Goal: Information Seeking & Learning: Compare options

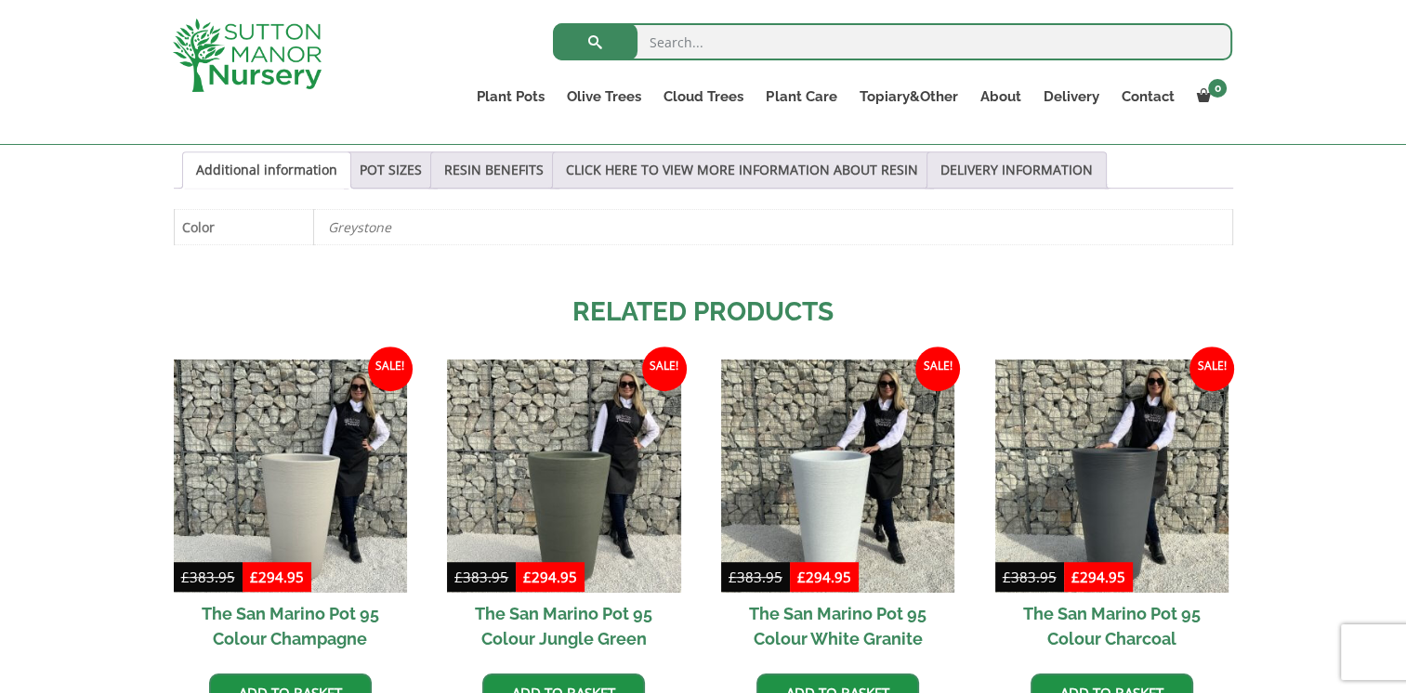
scroll to position [1041, 0]
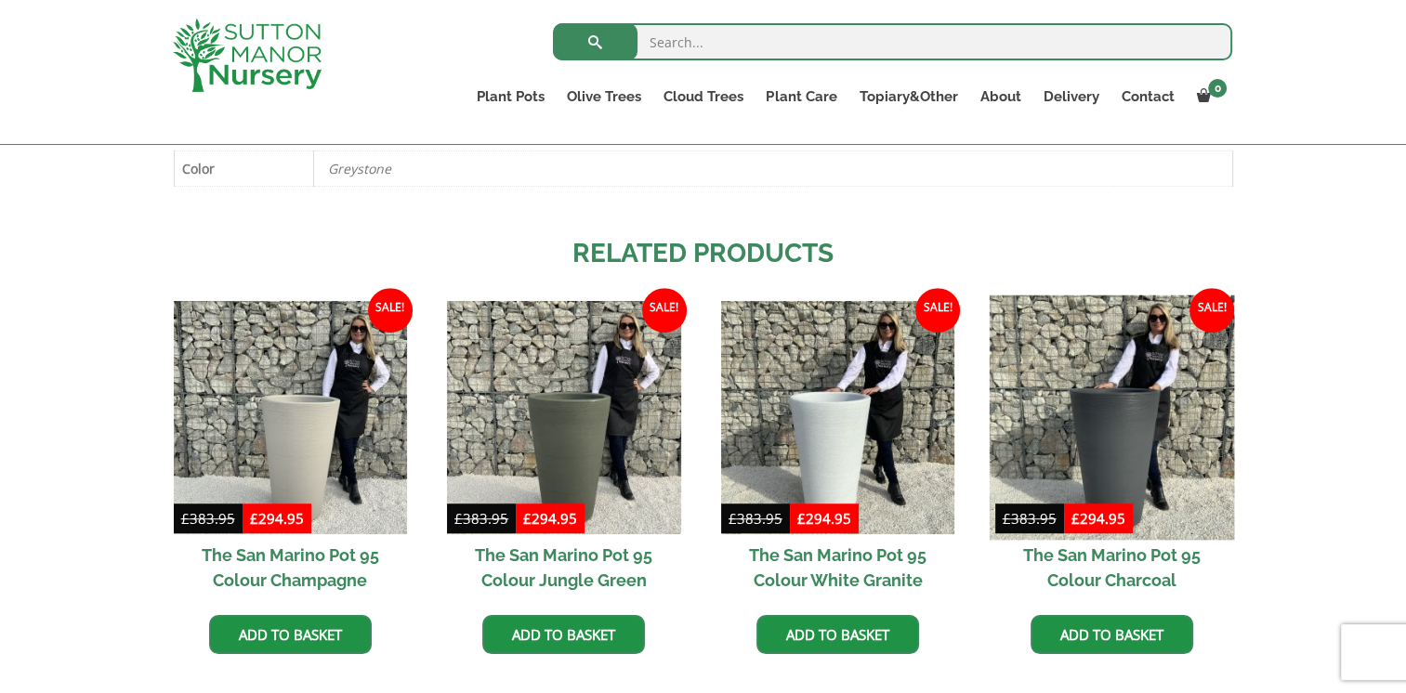
click at [1112, 421] on img at bounding box center [1111, 418] width 245 height 245
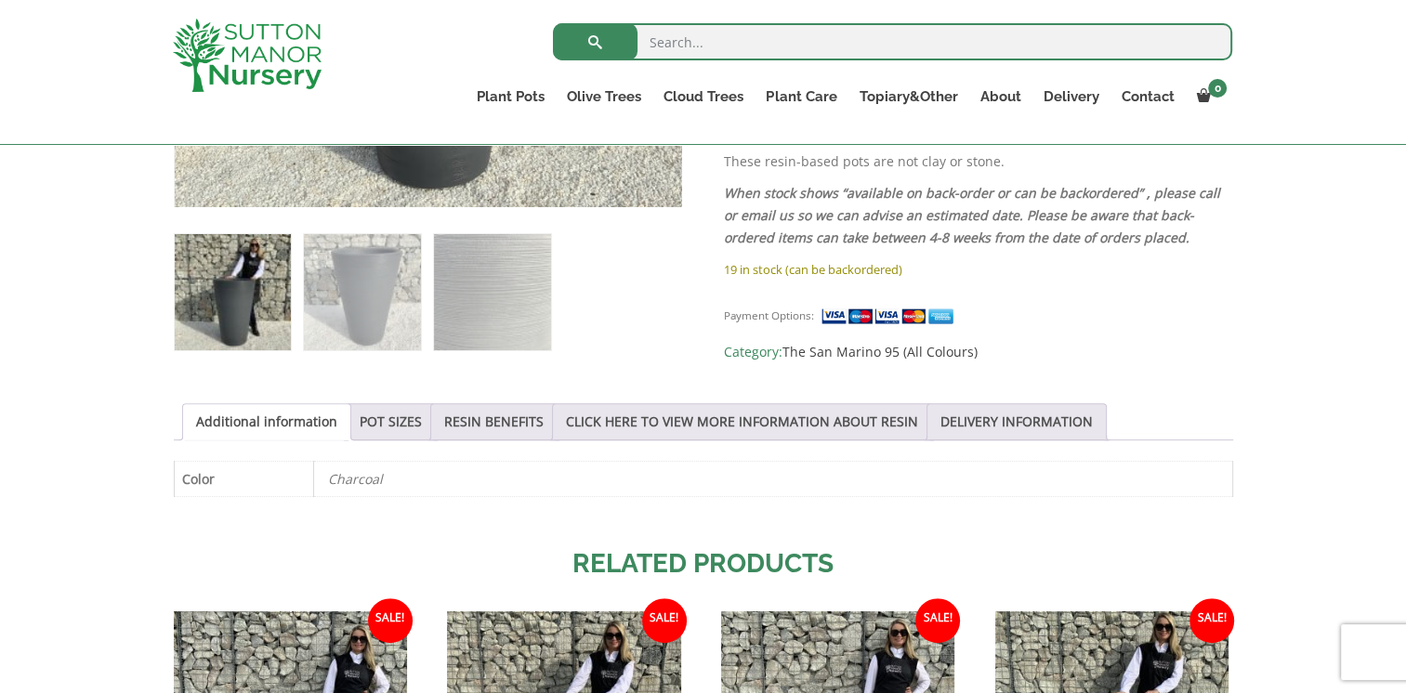
scroll to position [744, 0]
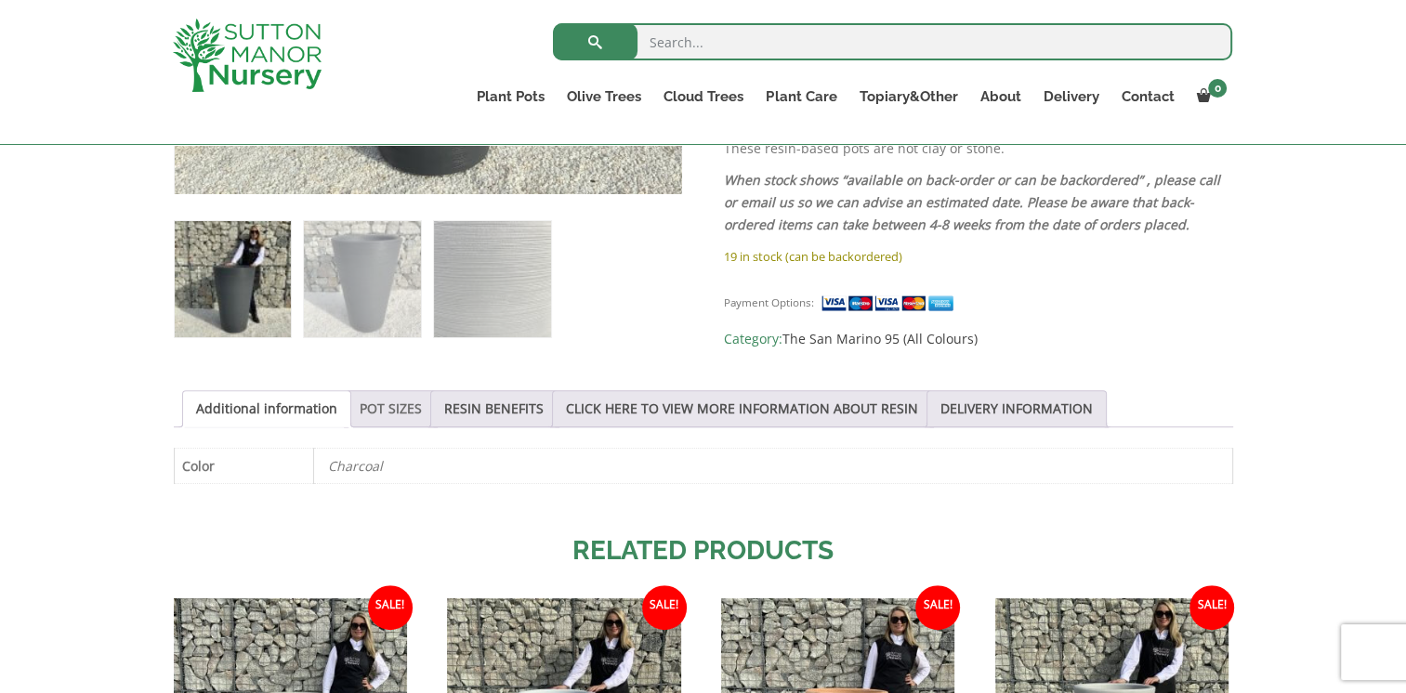
click at [389, 413] on link "POT SIZES" at bounding box center [391, 408] width 62 height 35
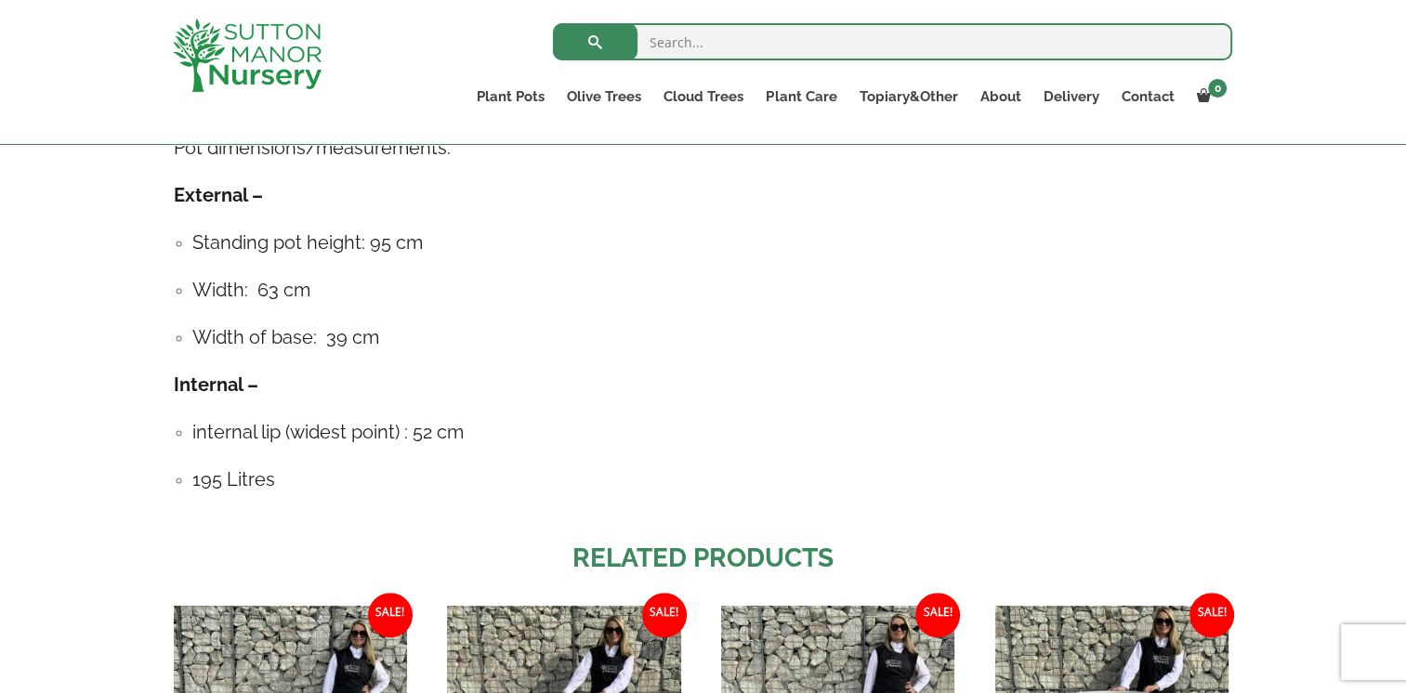
scroll to position [1152, 0]
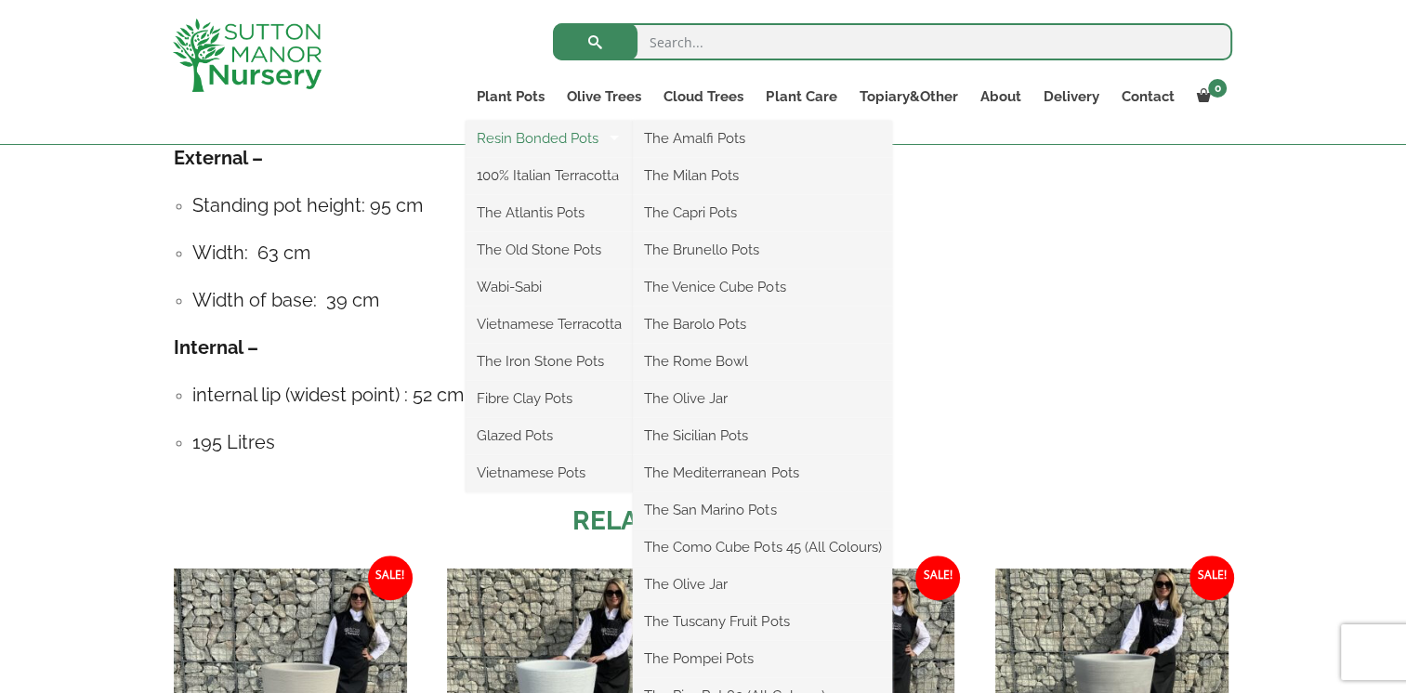
click at [510, 147] on link "Resin Bonded Pots" at bounding box center [549, 139] width 167 height 28
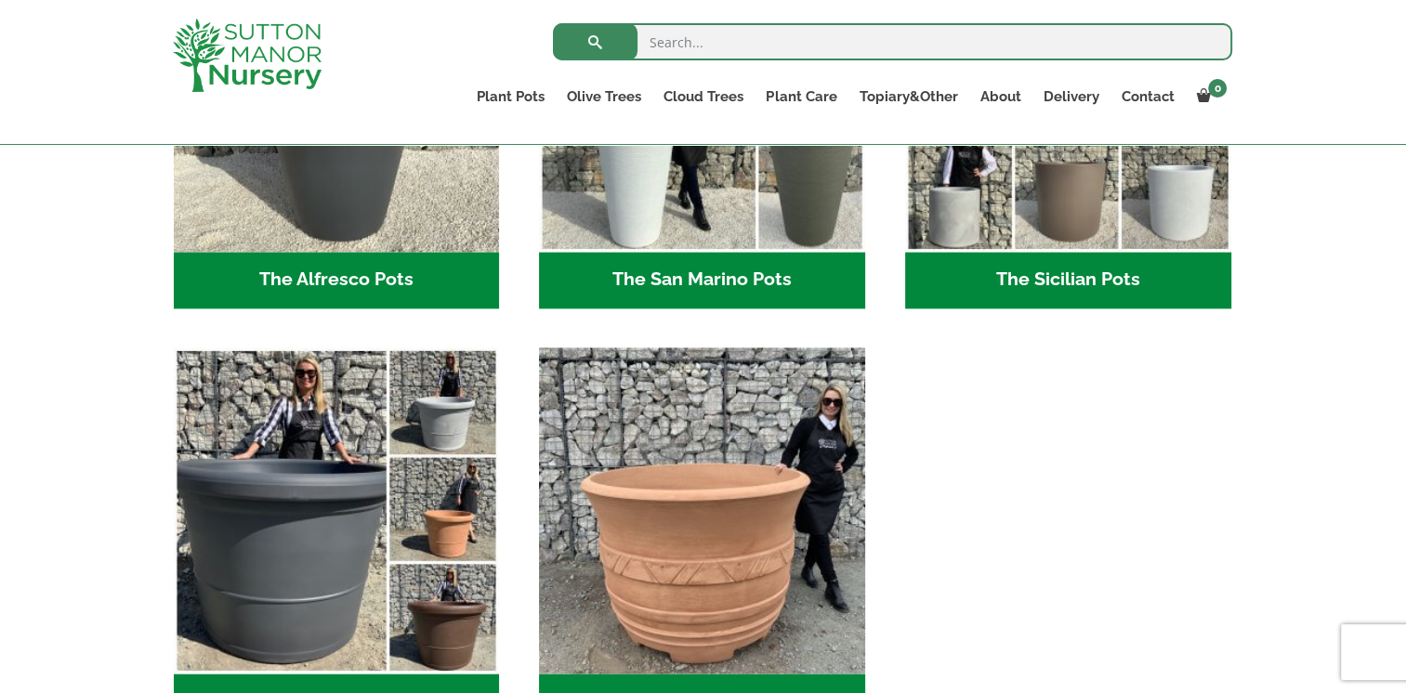
scroll to position [2454, 0]
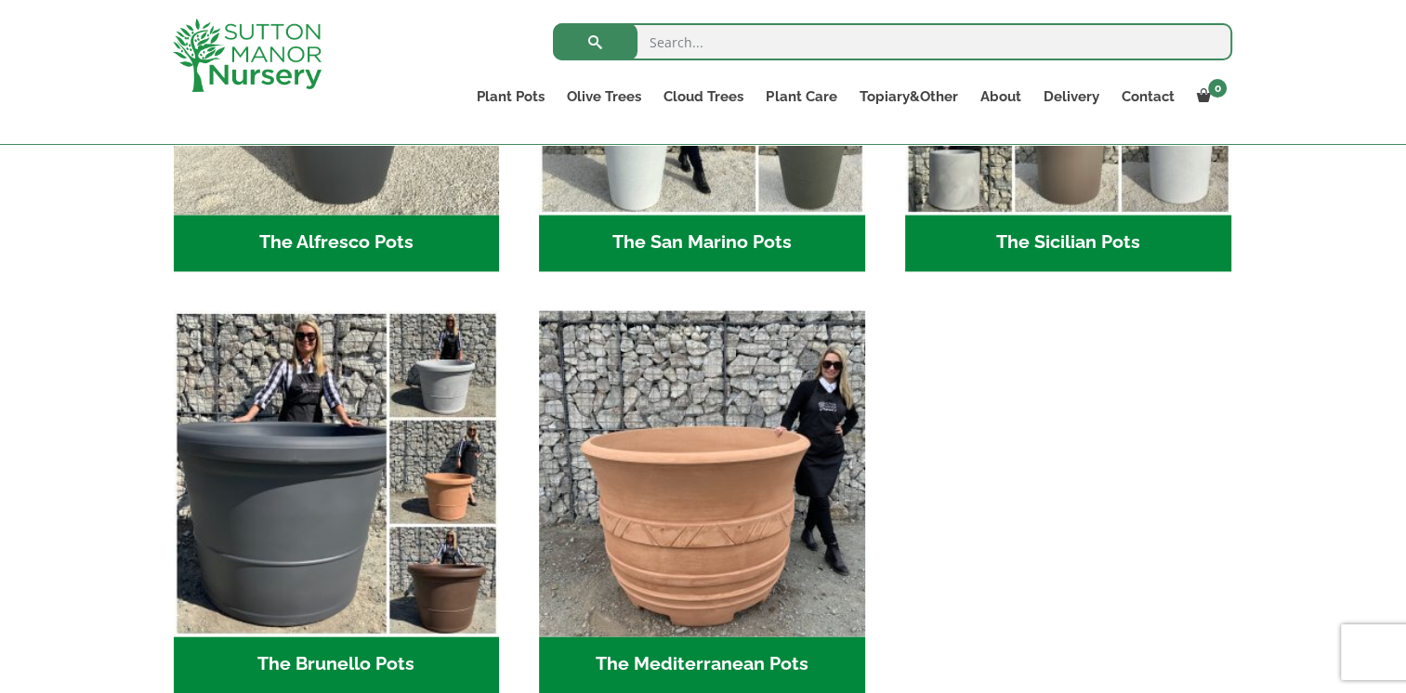
click at [1044, 254] on h2 "The Sicilian Pots (18)" at bounding box center [1068, 244] width 326 height 58
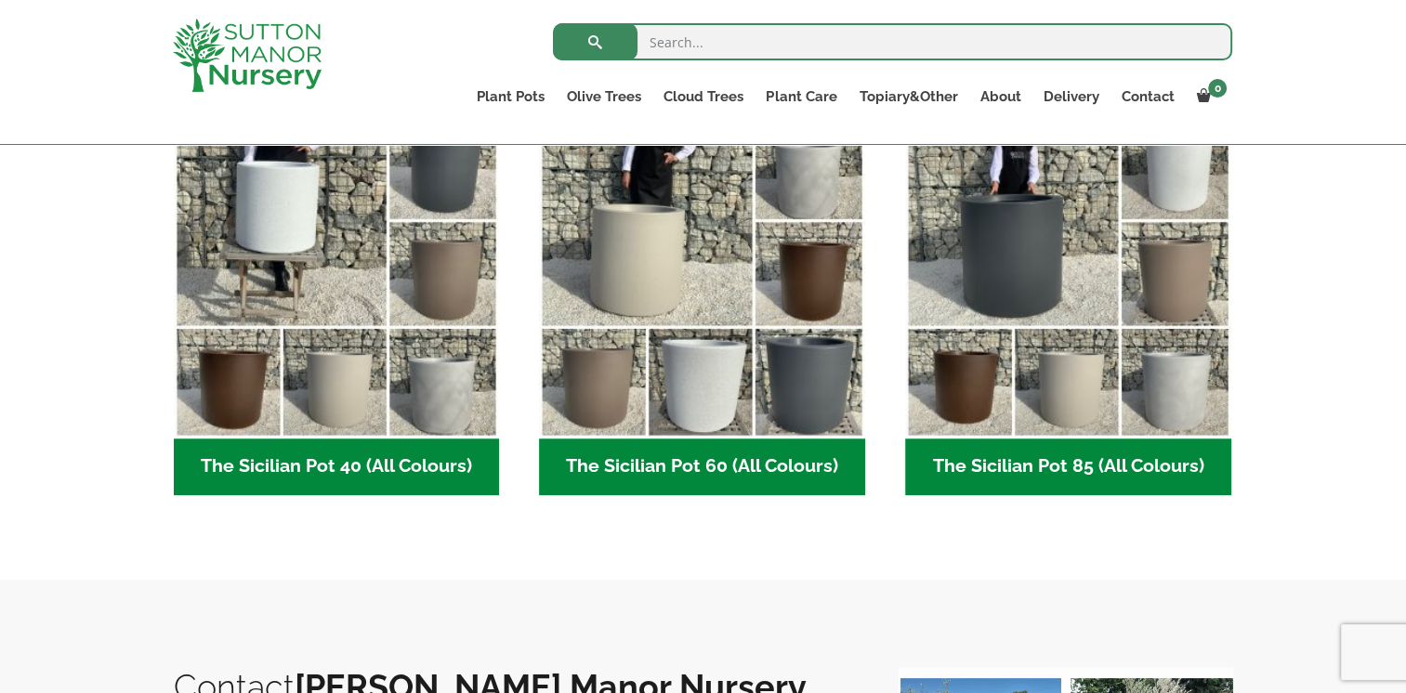
scroll to position [483, 0]
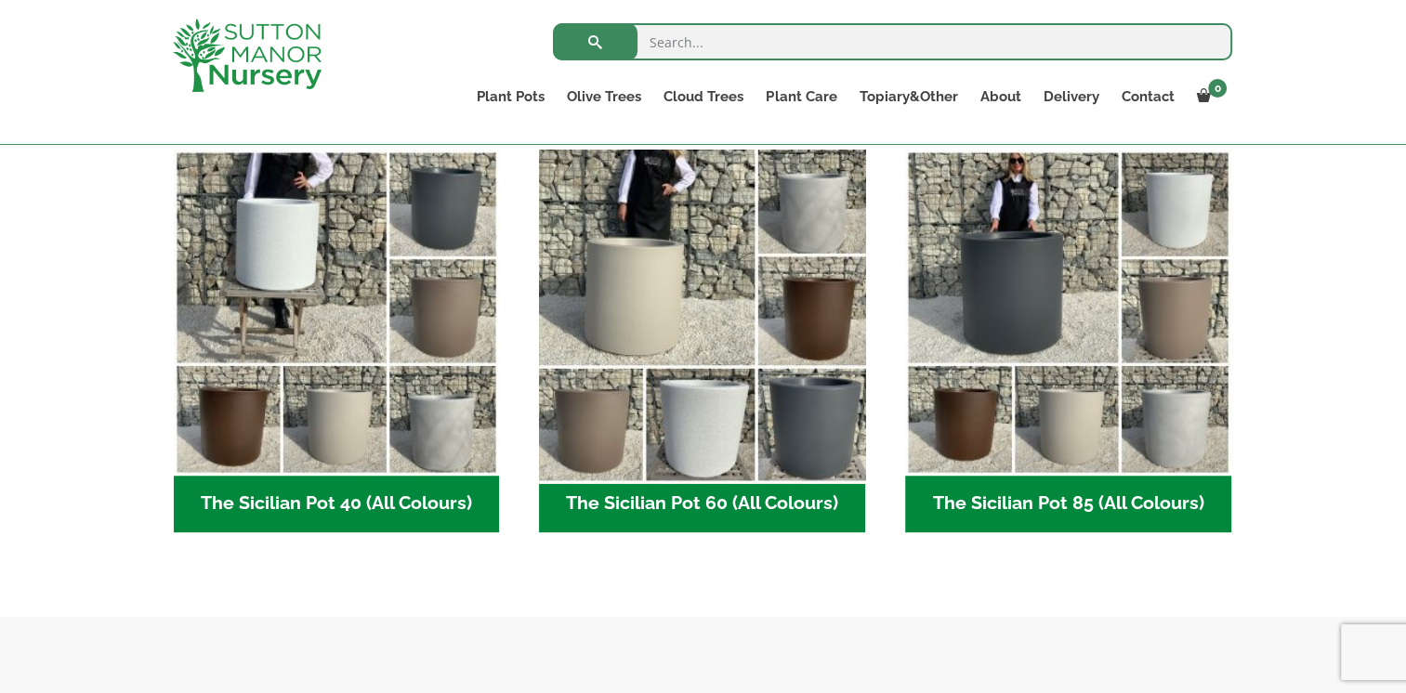
click at [768, 323] on img "Visit product category The Sicilian Pot 60 (All Colours)" at bounding box center [703, 312] width 342 height 342
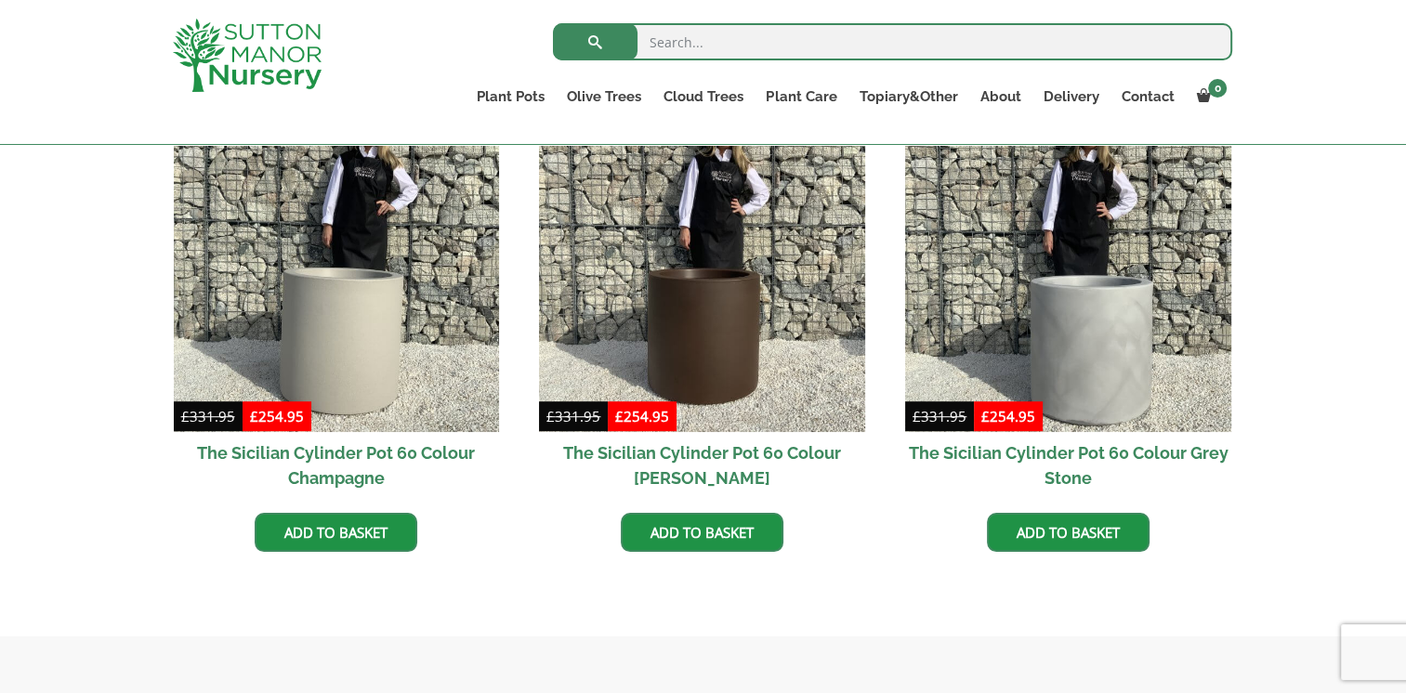
scroll to position [991, 0]
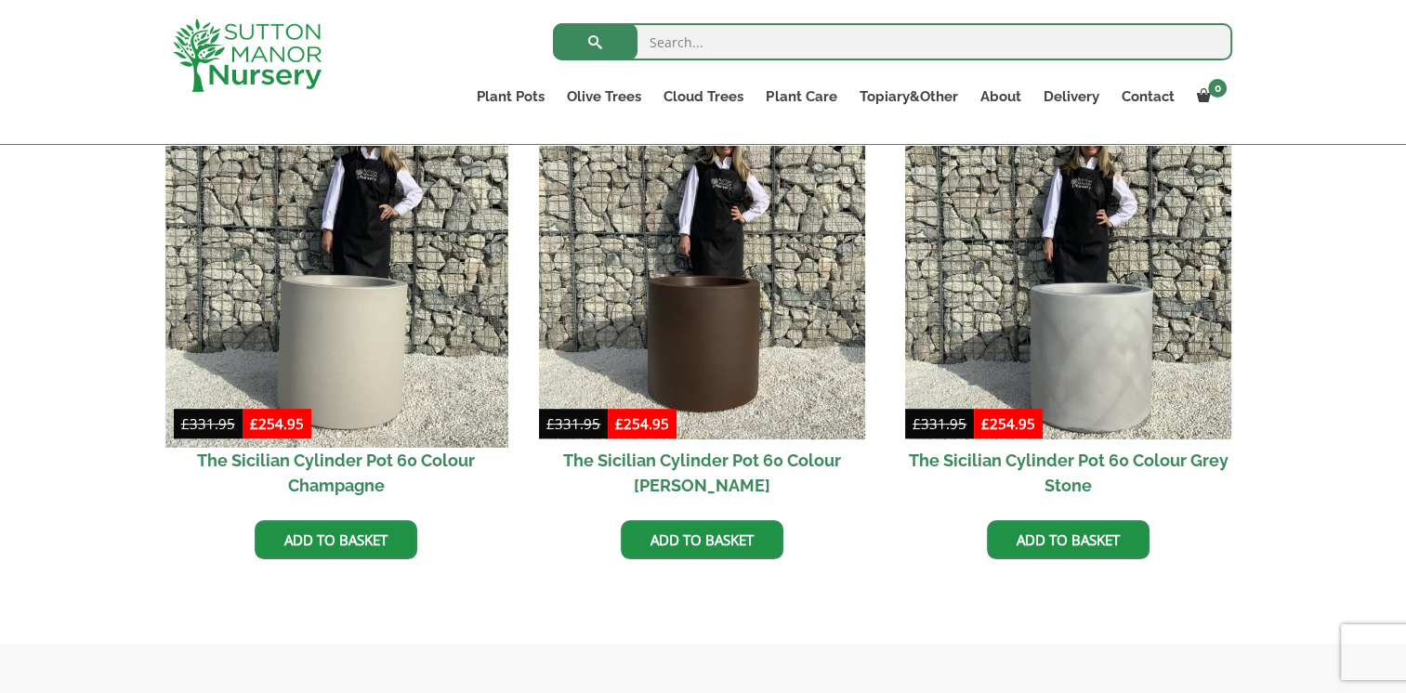
click at [377, 342] on img at bounding box center [336, 277] width 342 height 342
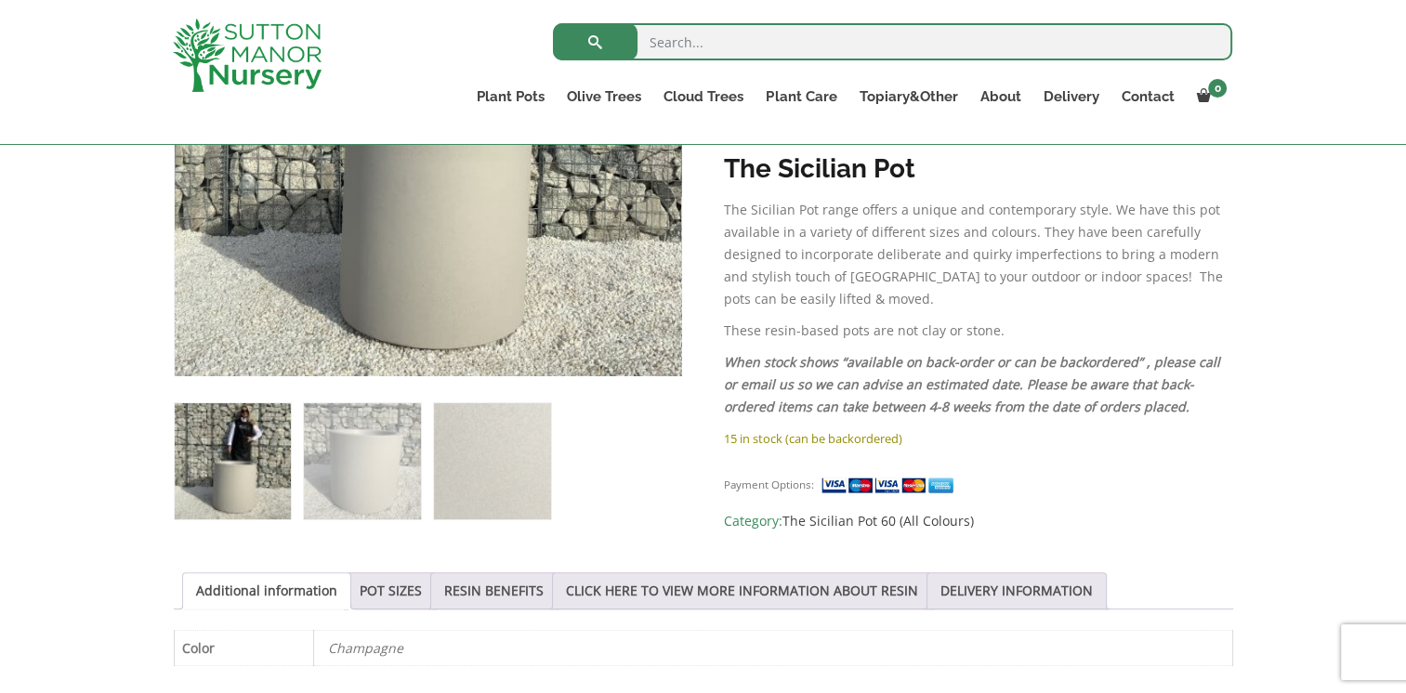
scroll to position [621, 0]
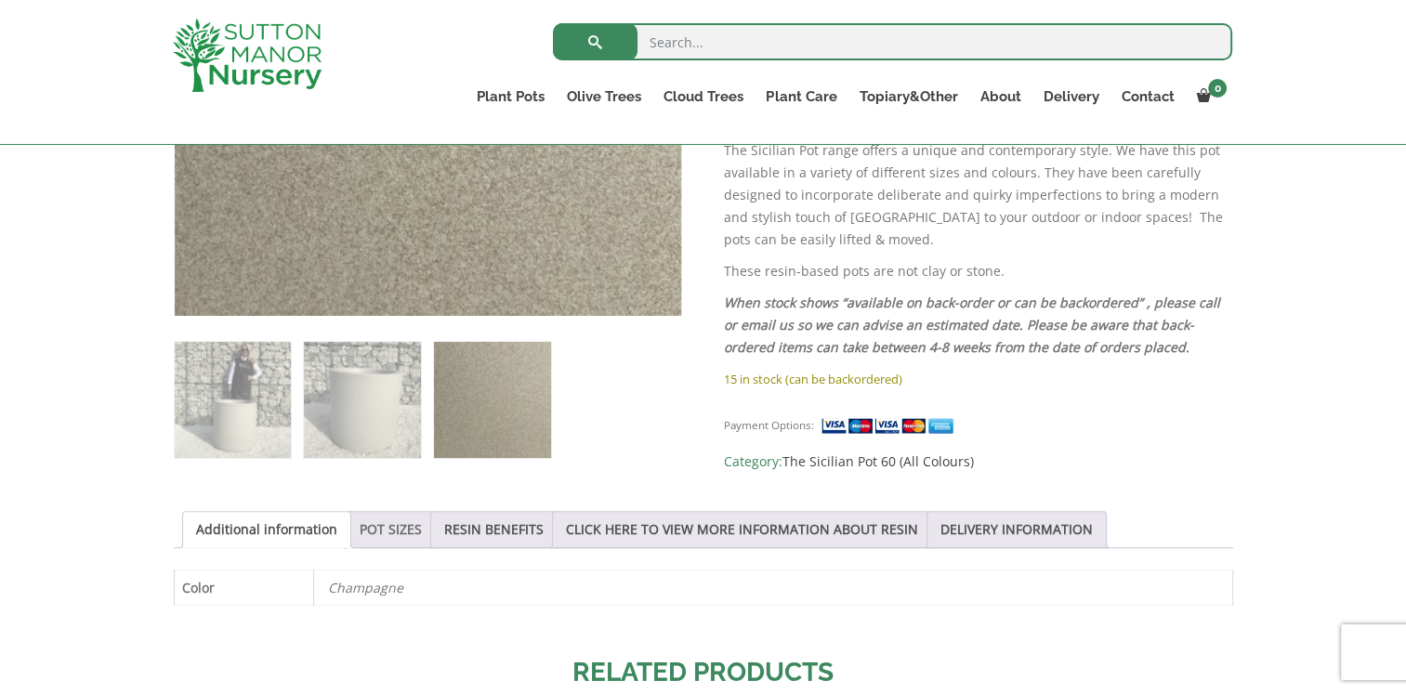
click at [383, 542] on link "POT SIZES" at bounding box center [391, 529] width 62 height 35
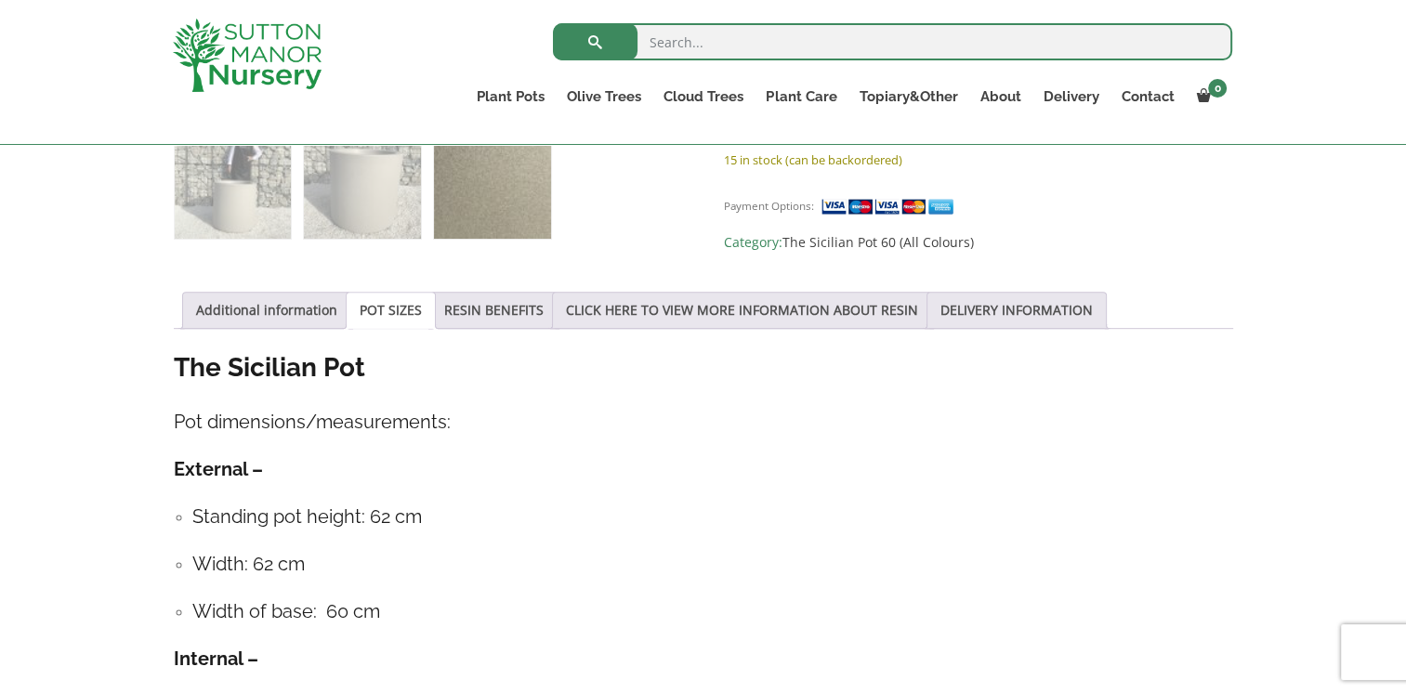
scroll to position [868, 0]
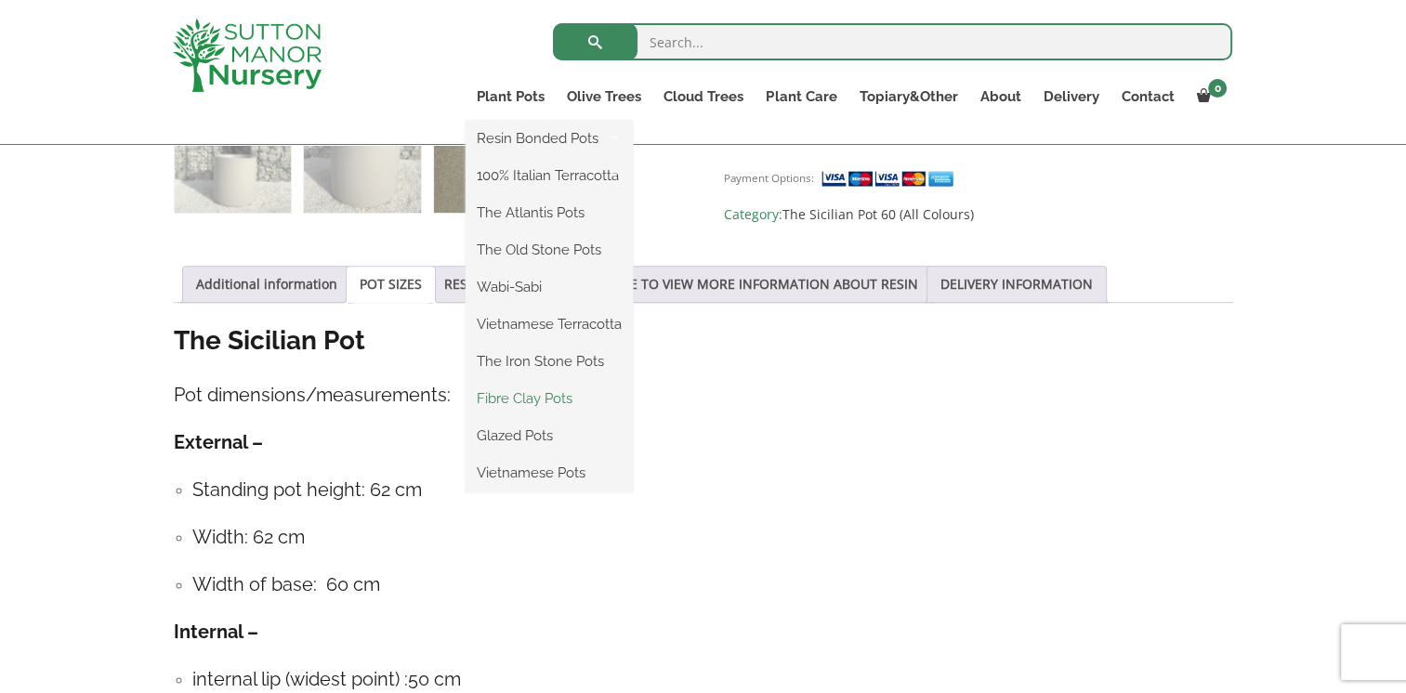
click at [558, 395] on link "Fibre Clay Pots" at bounding box center [549, 399] width 167 height 28
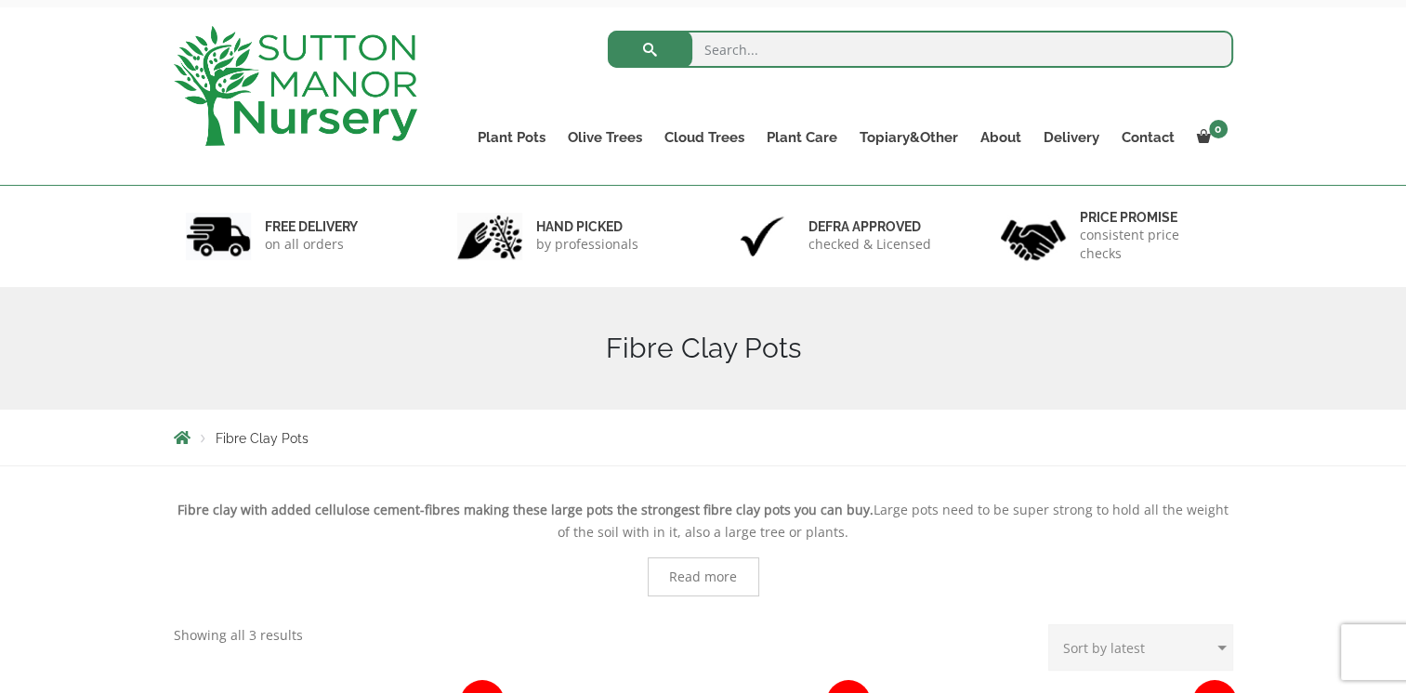
scroll to position [74, 0]
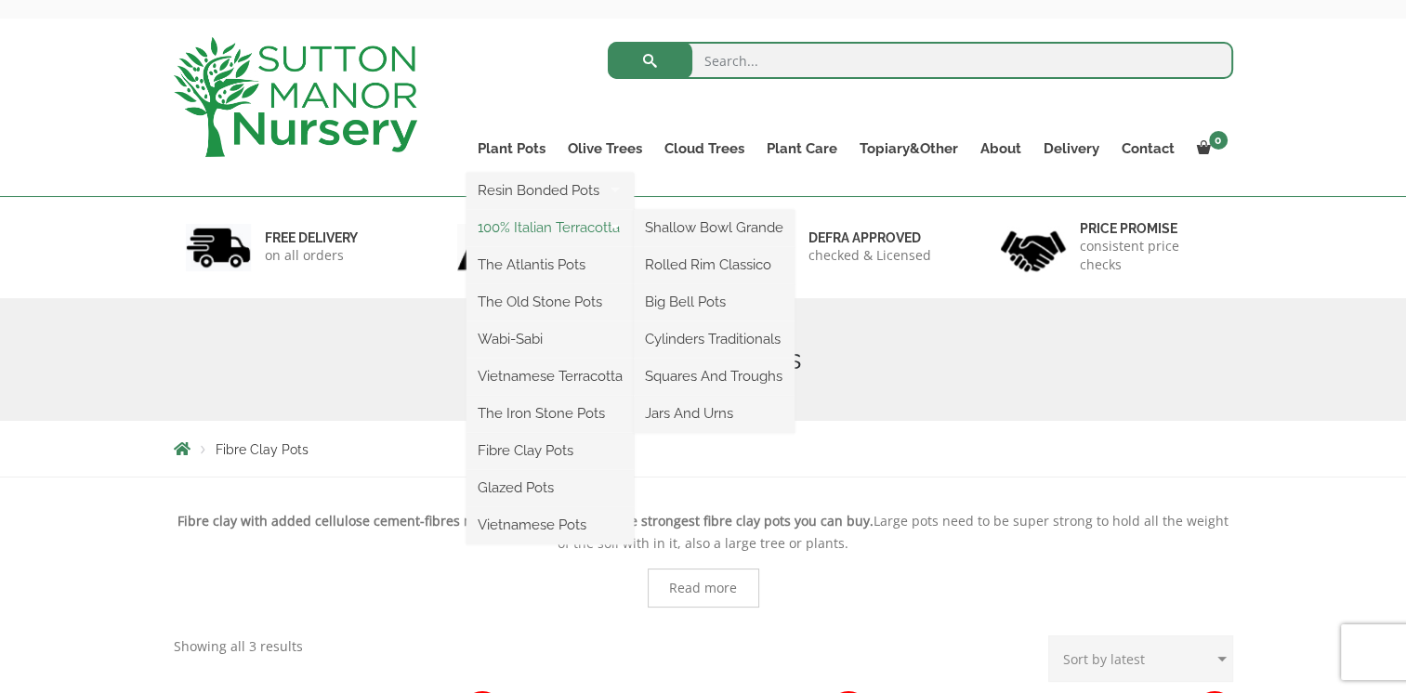
click at [514, 229] on link "100% Italian Terracotta" at bounding box center [550, 228] width 167 height 28
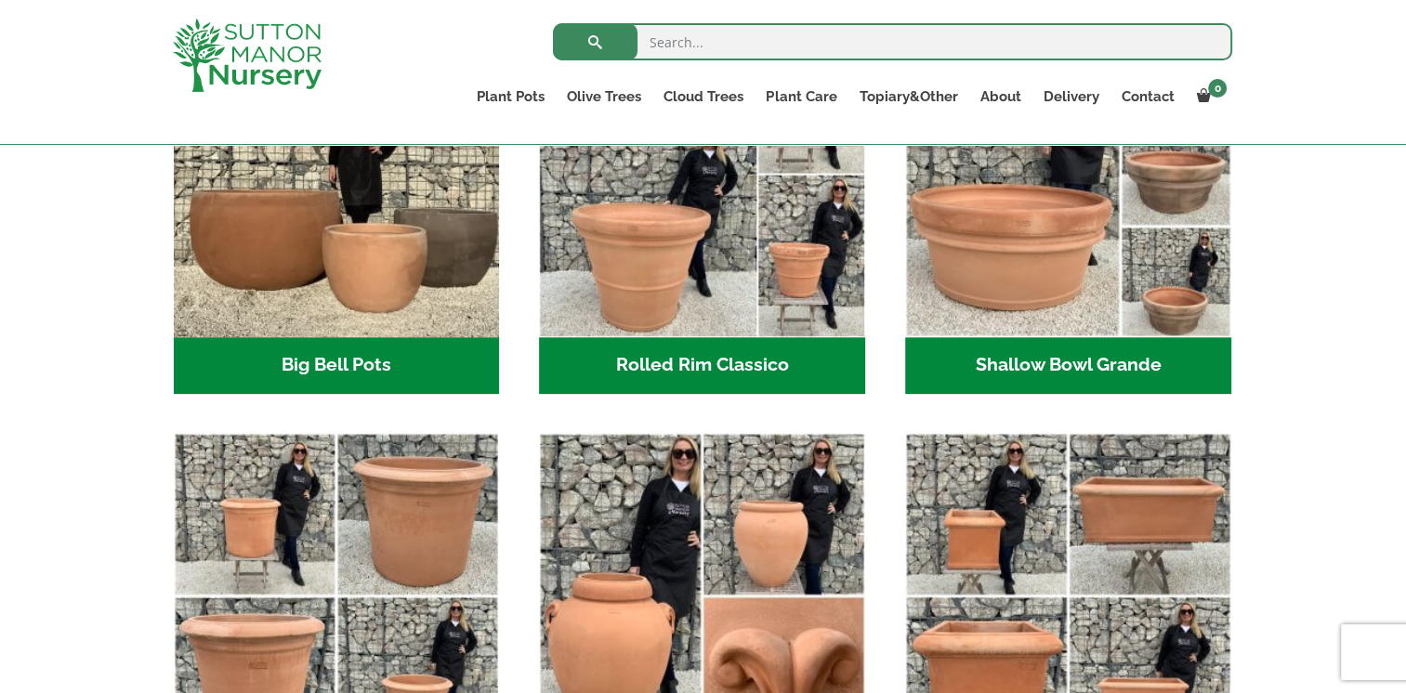
scroll to position [706, 0]
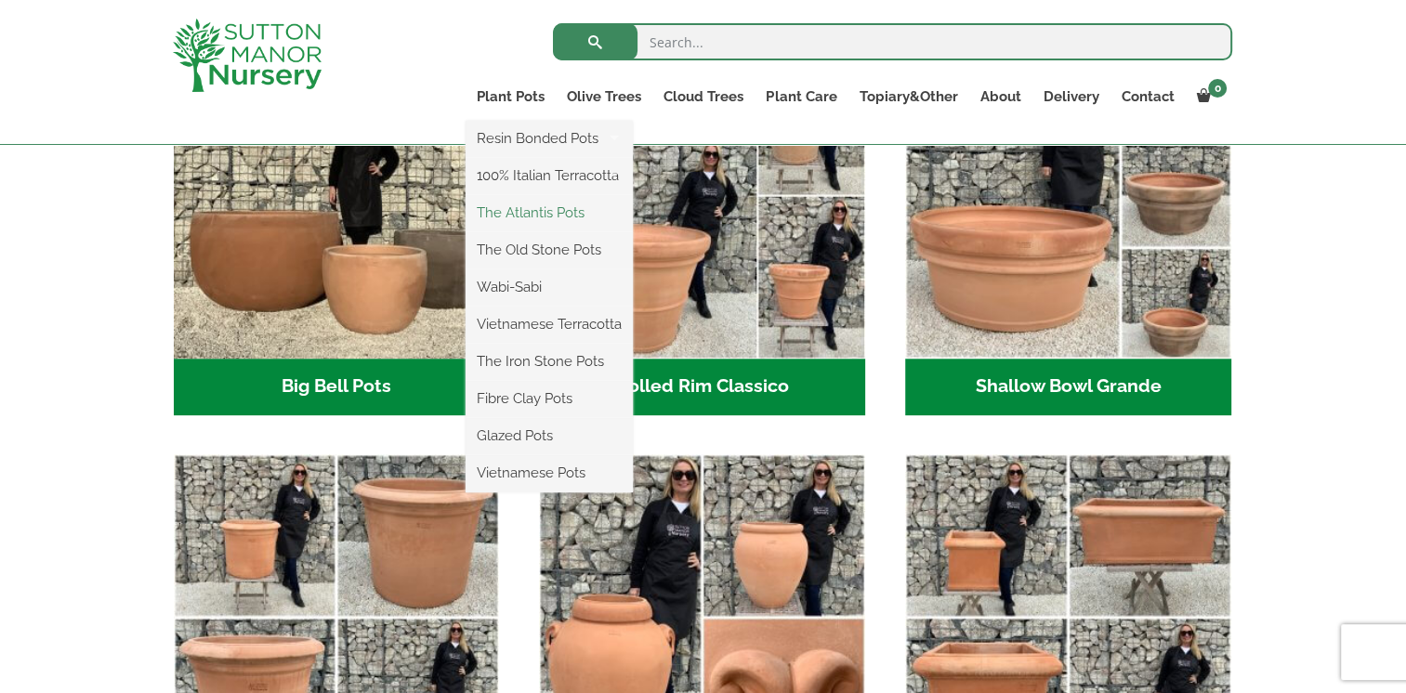
click at [508, 212] on link "The Atlantis Pots" at bounding box center [549, 213] width 167 height 28
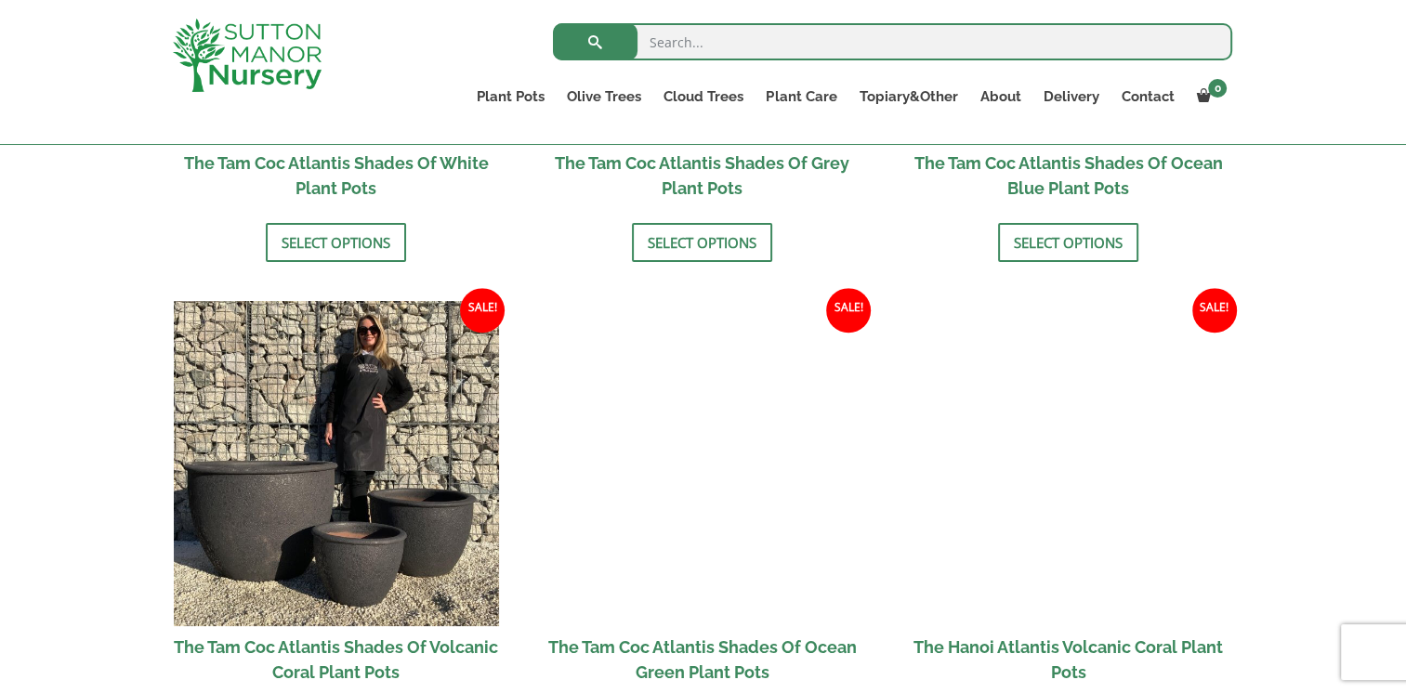
scroll to position [1264, 0]
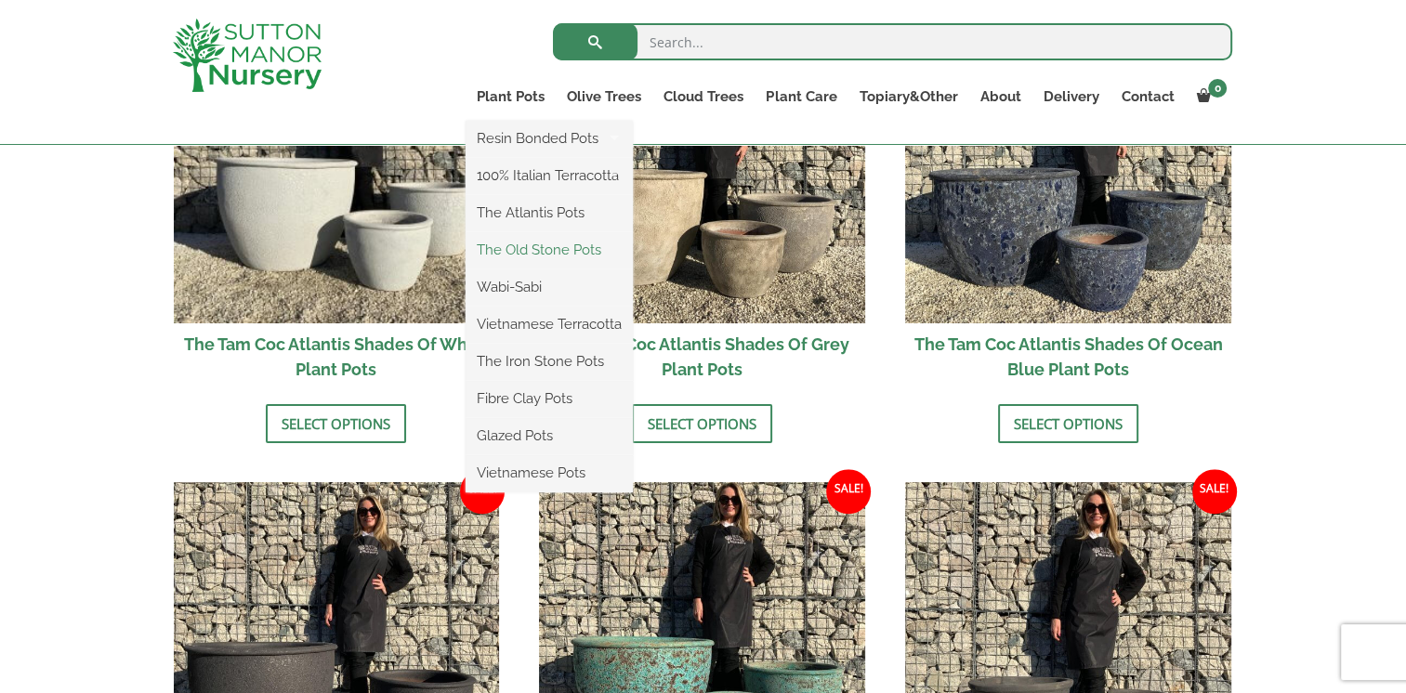
click at [526, 257] on link "The Old Stone Pots" at bounding box center [549, 250] width 167 height 28
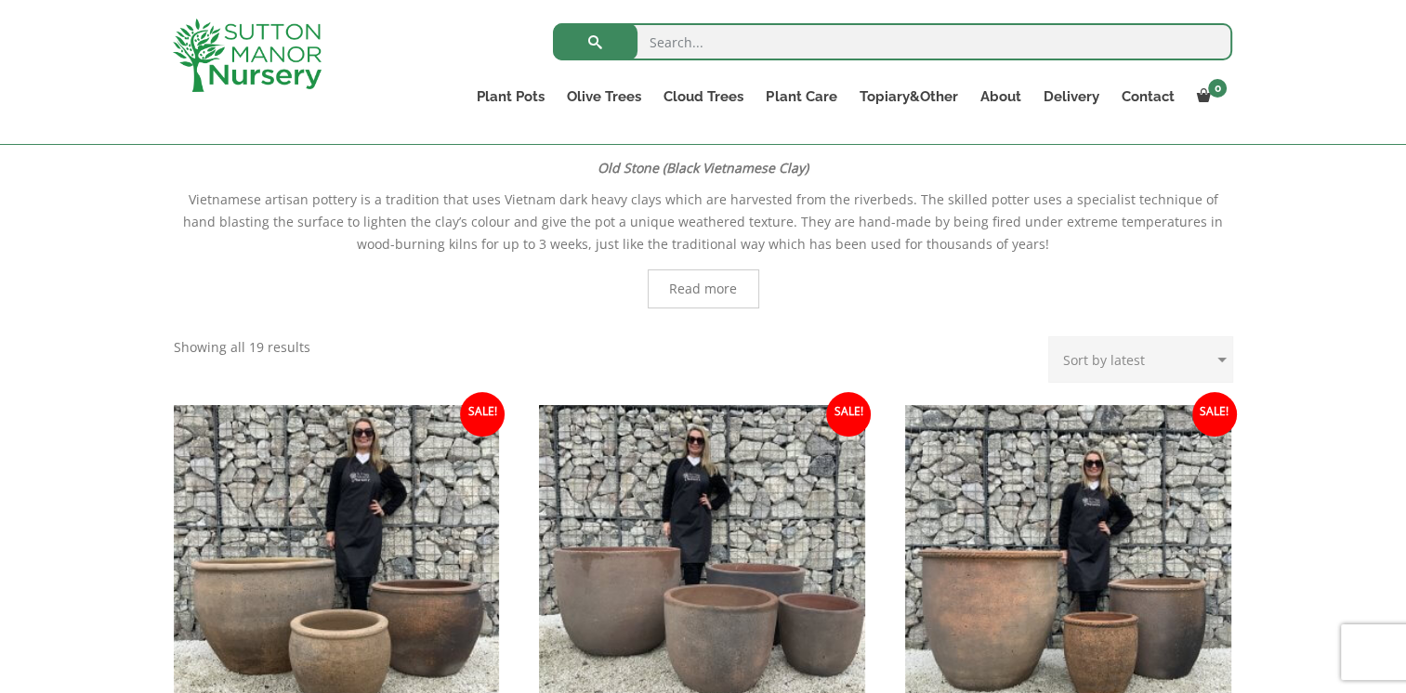
scroll to position [372, 0]
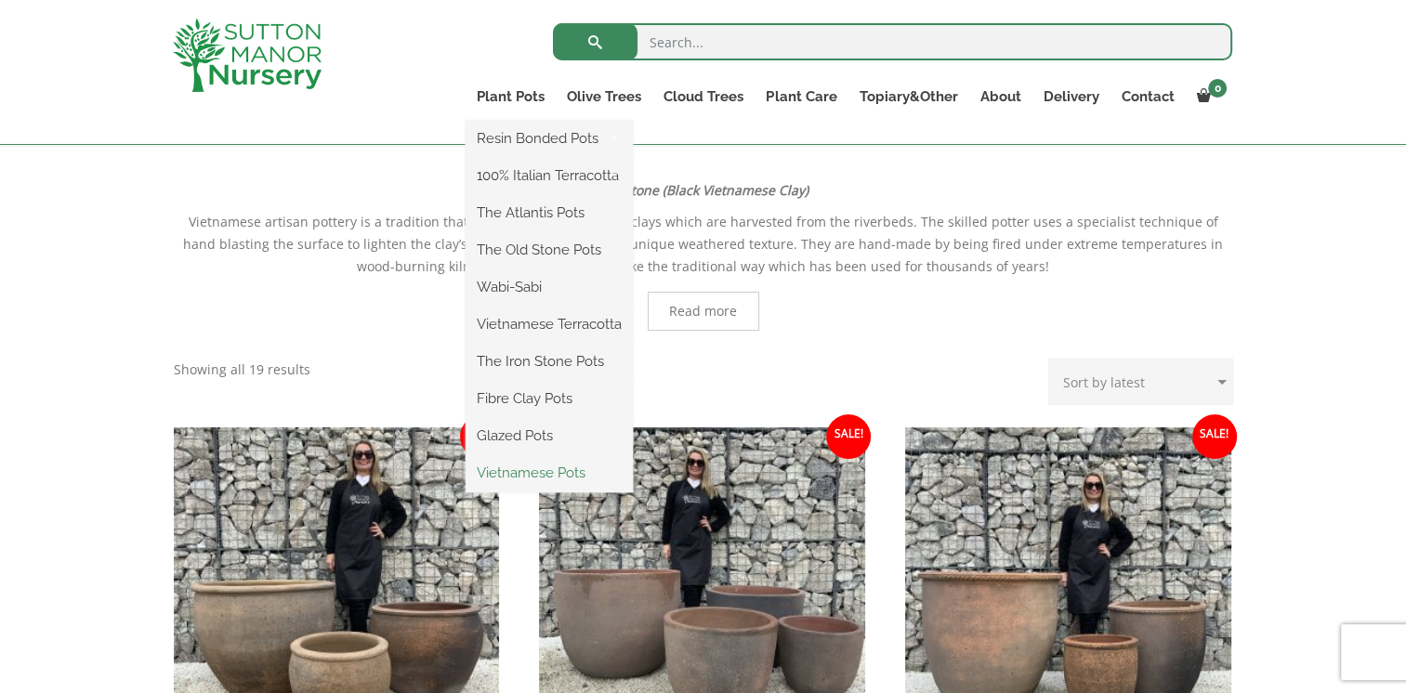
click at [528, 476] on link "Vietnamese Pots" at bounding box center [549, 473] width 167 height 28
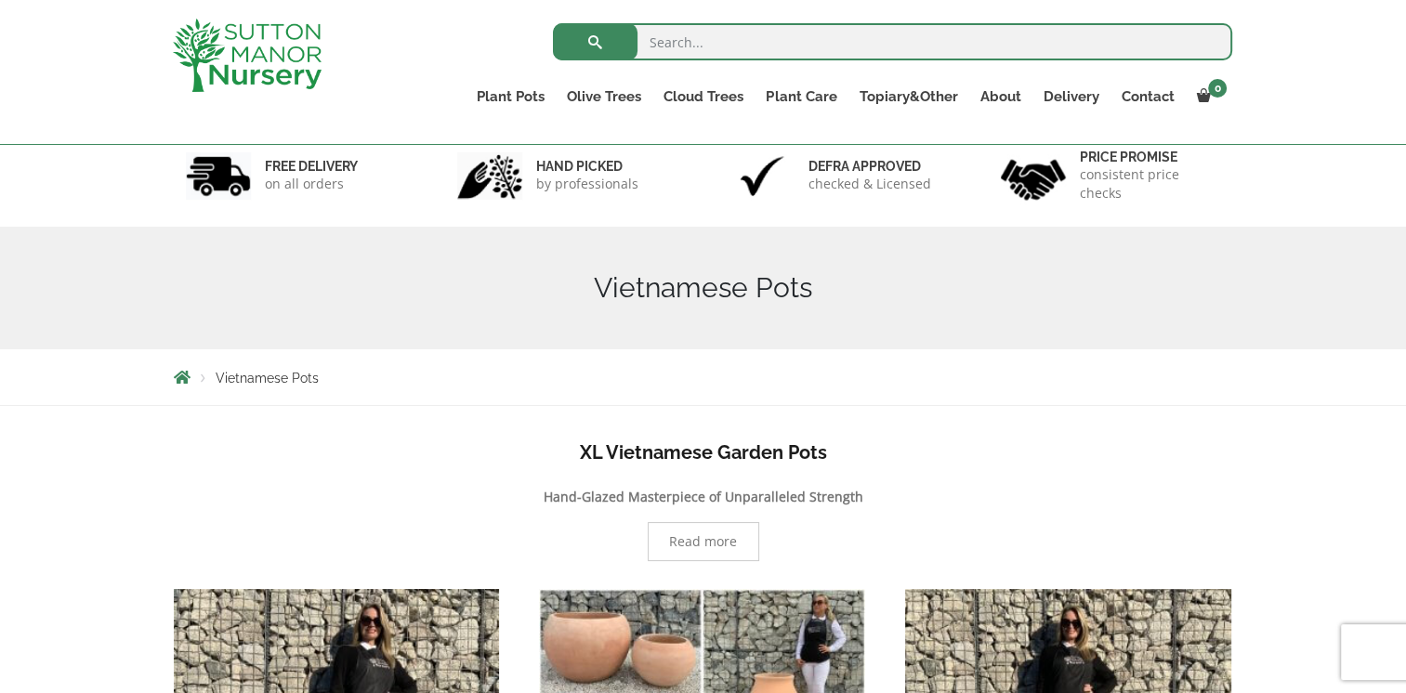
scroll to position [112, 0]
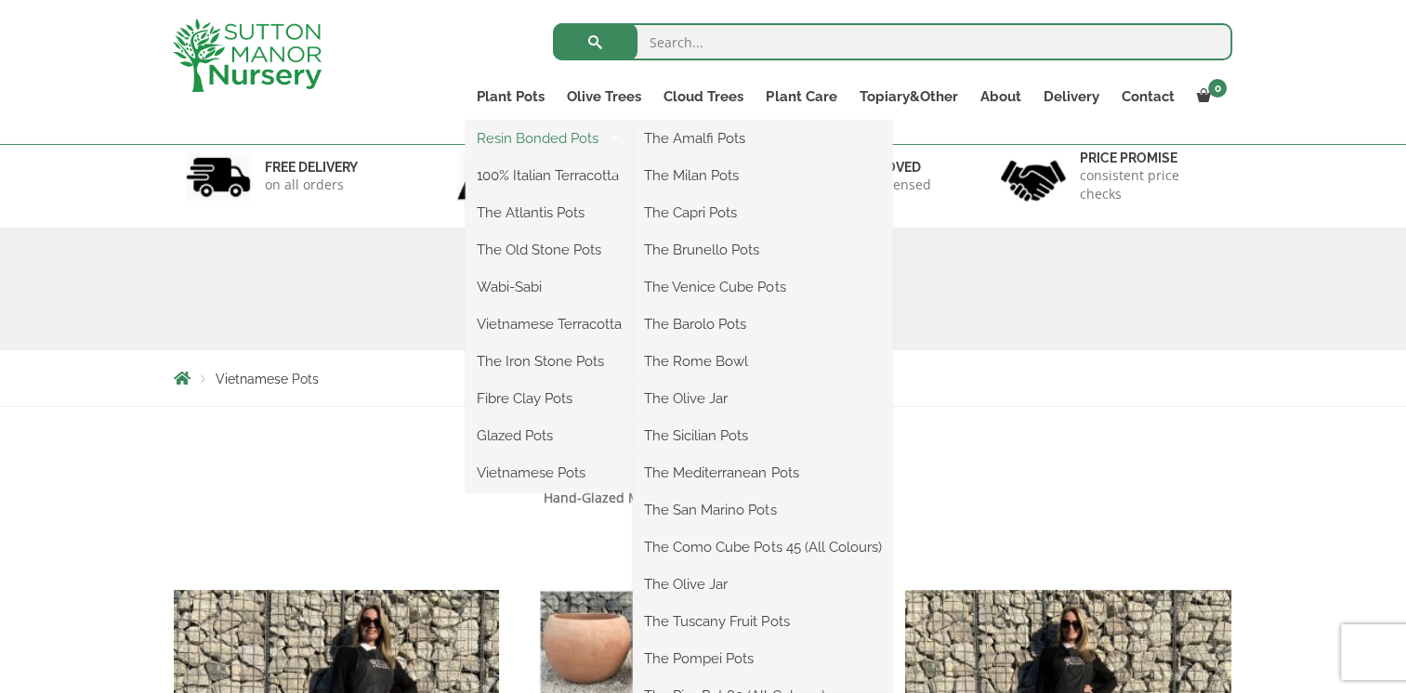
click at [510, 141] on link "Resin Bonded Pots" at bounding box center [549, 139] width 167 height 28
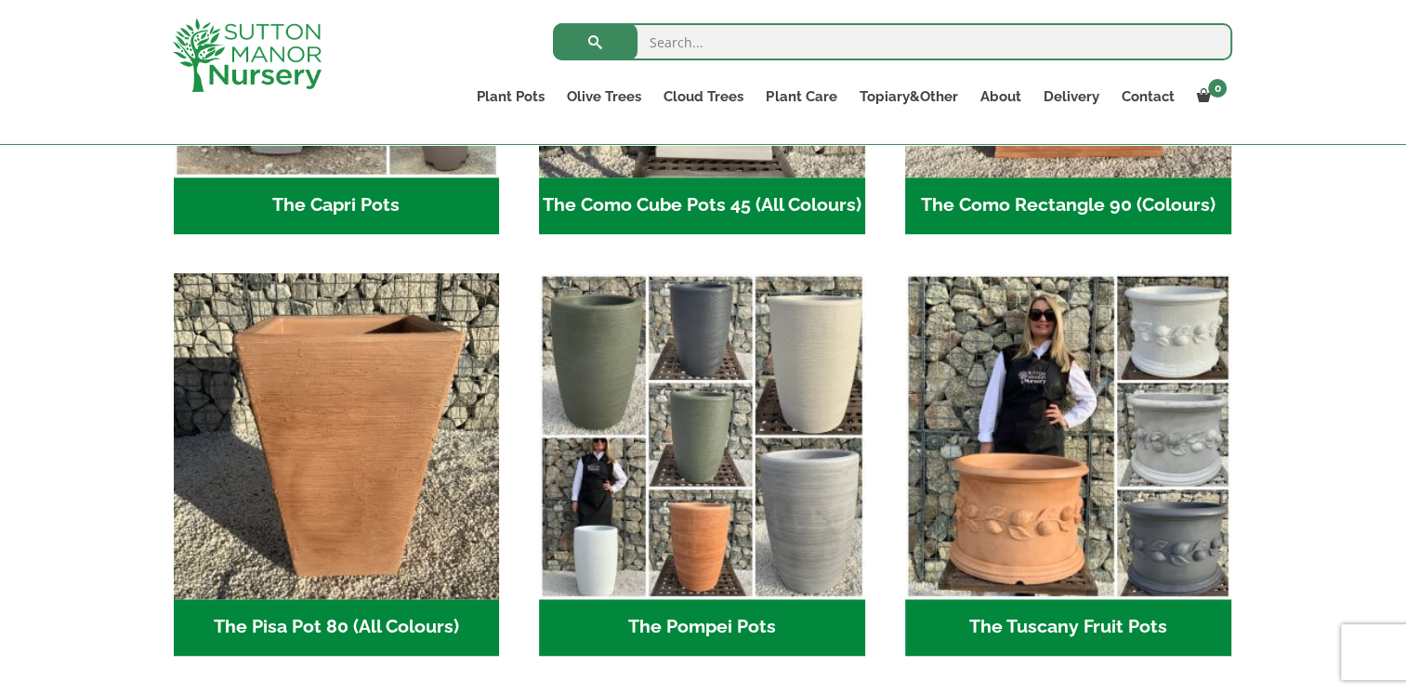
scroll to position [1227, 0]
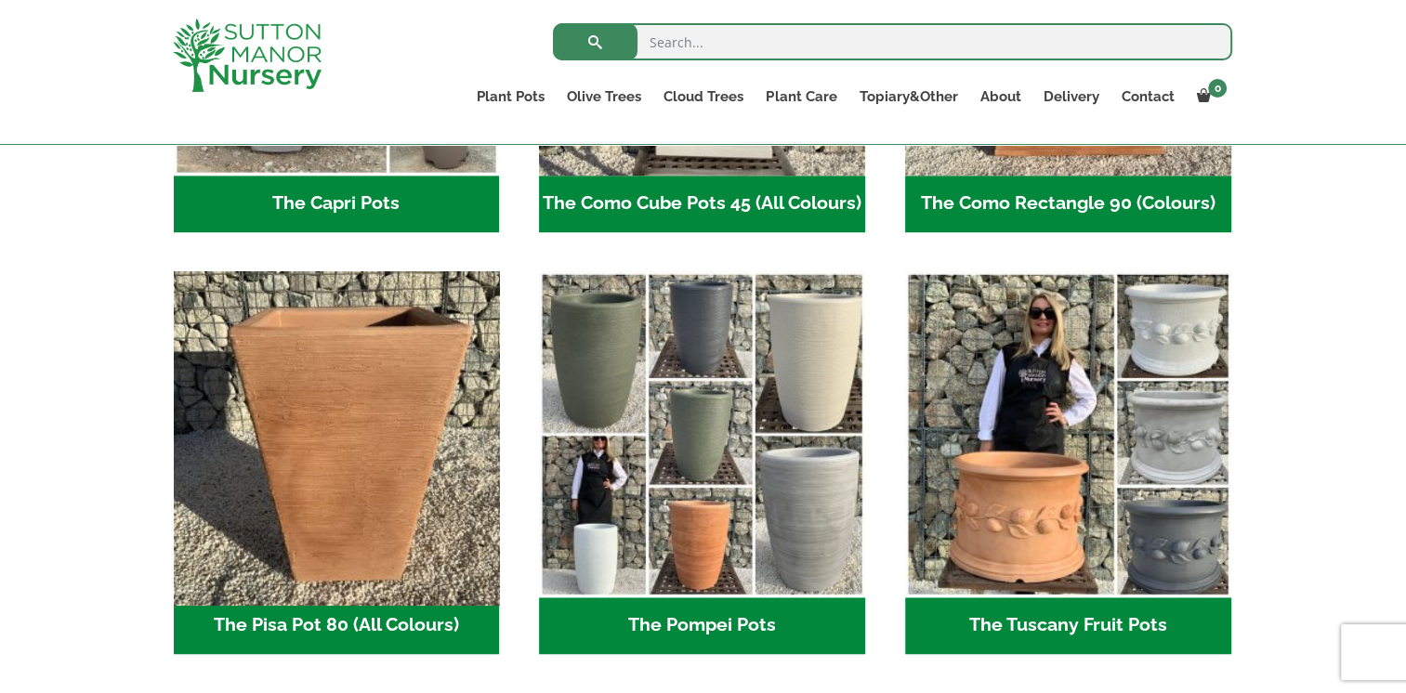
click at [317, 439] on img "Visit product category The Pisa Pot 80 (All Colours)" at bounding box center [336, 434] width 342 height 342
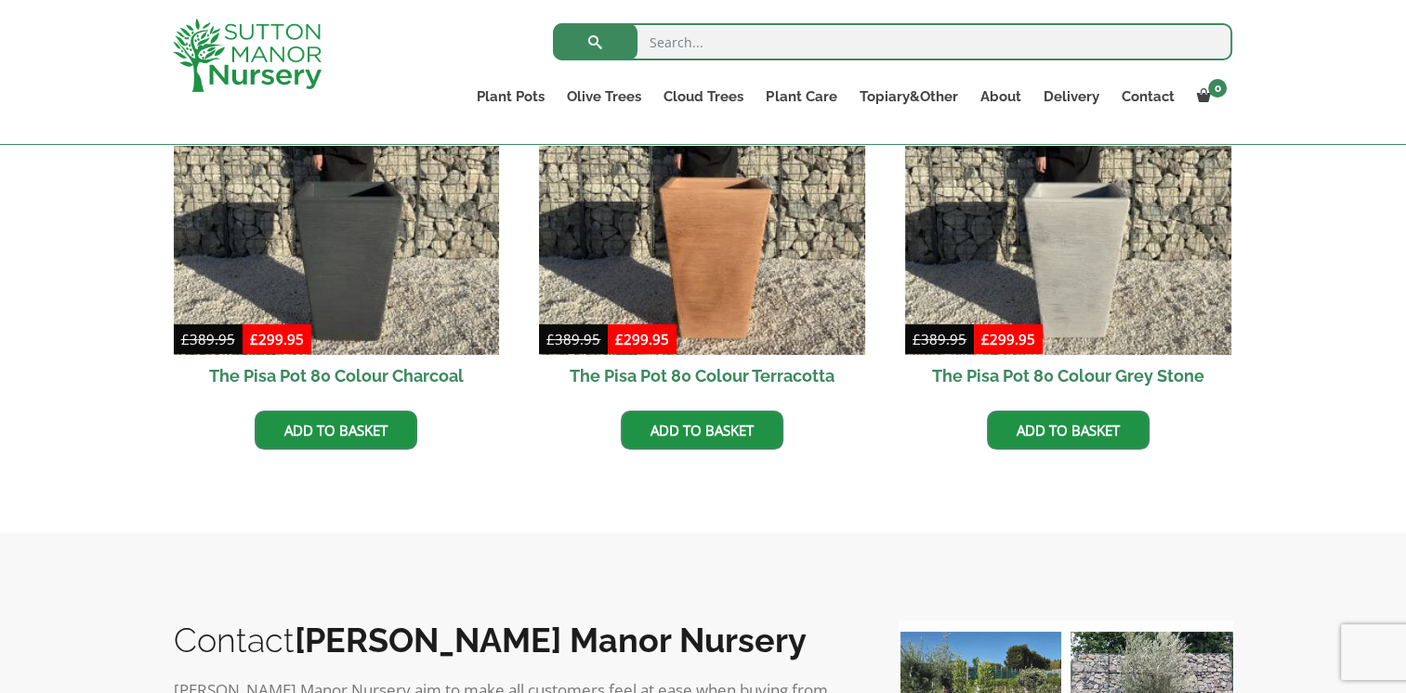
scroll to position [558, 0]
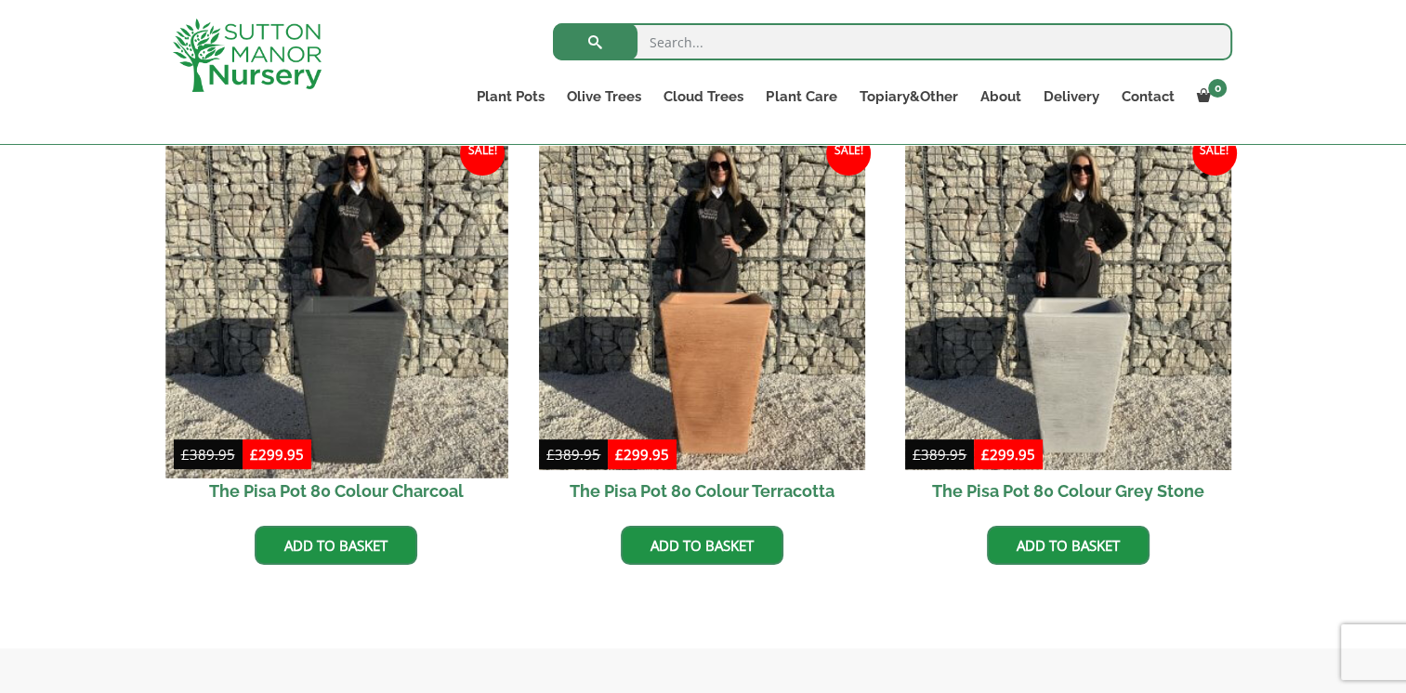
click at [321, 427] on img at bounding box center [336, 307] width 342 height 342
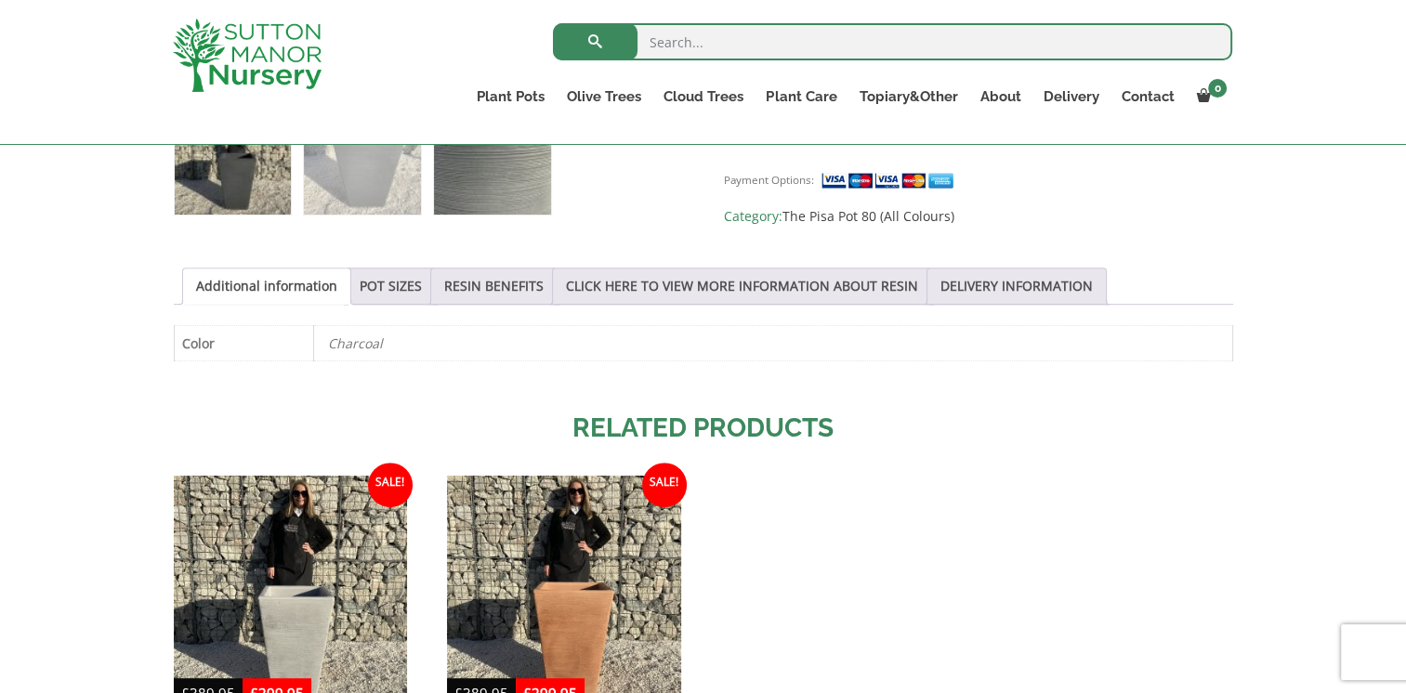
scroll to position [881, 0]
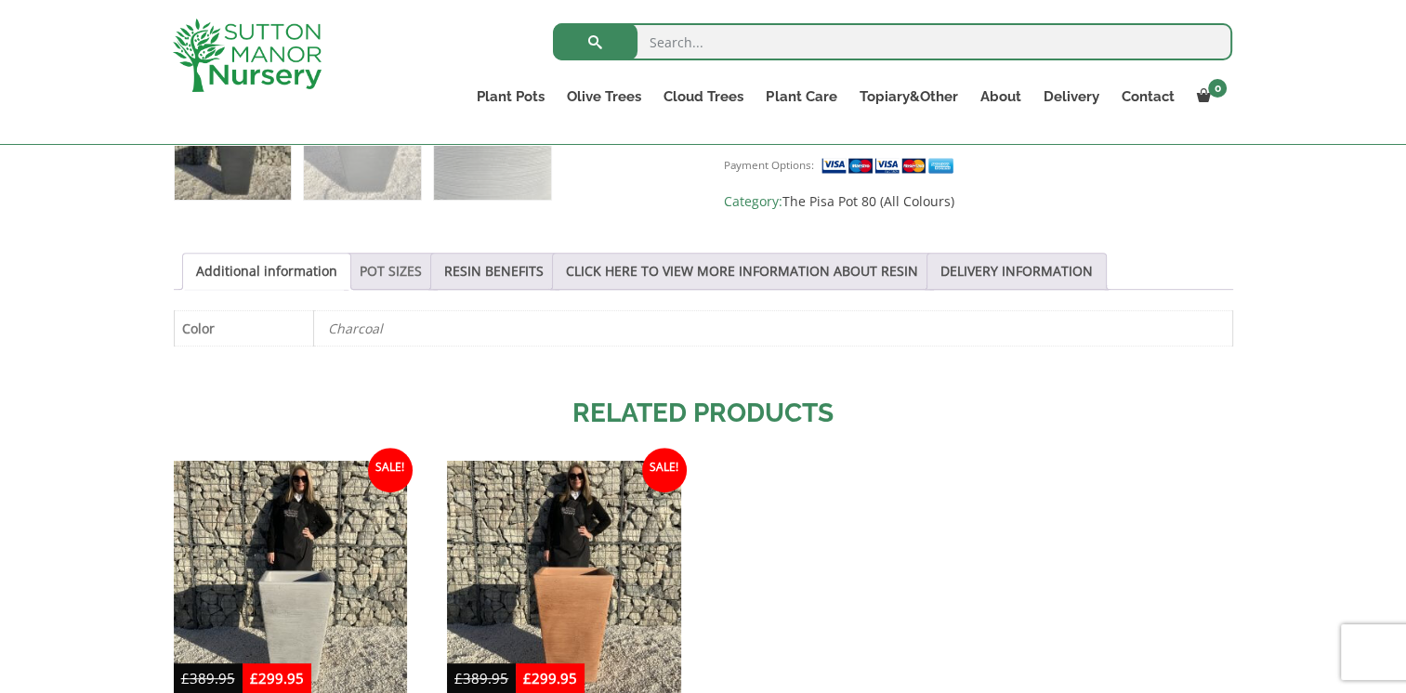
click at [405, 286] on link "POT SIZES" at bounding box center [391, 271] width 62 height 35
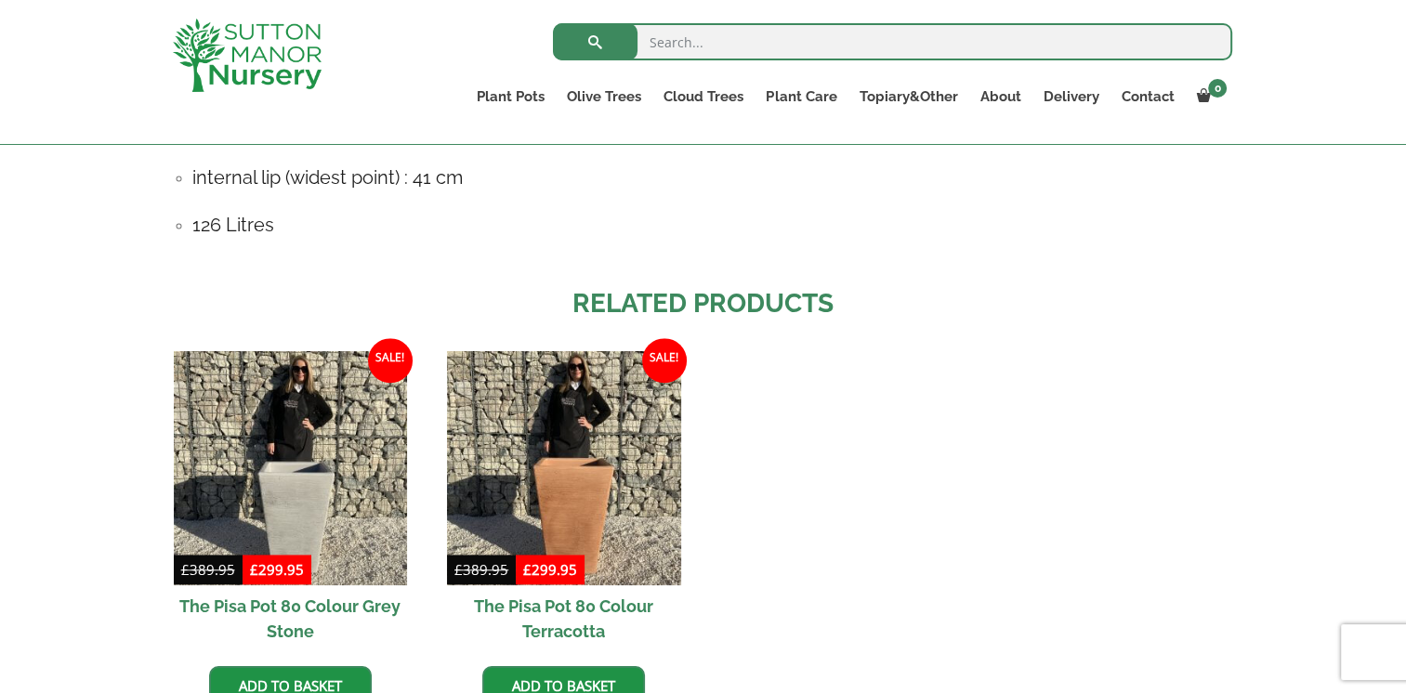
scroll to position [1407, 0]
